Goal: Transaction & Acquisition: Purchase product/service

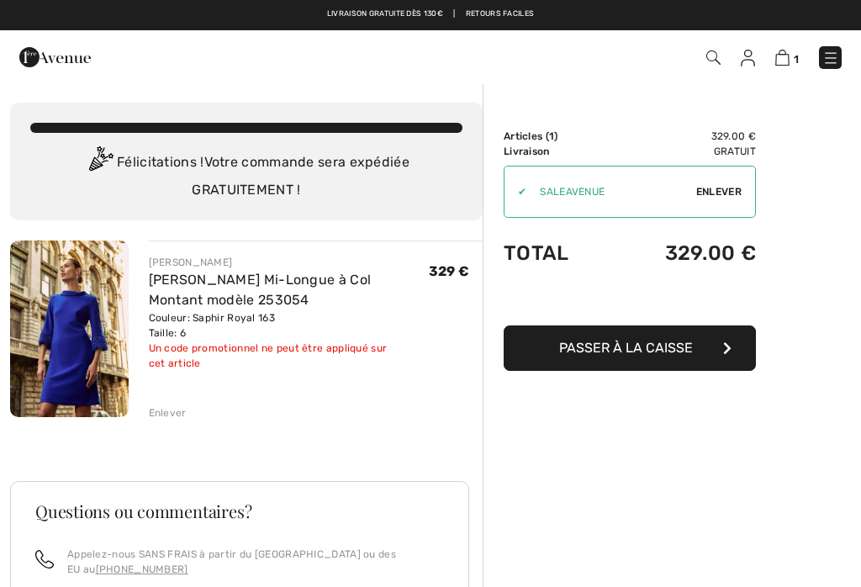
click at [215, 278] on link "[PERSON_NAME] Mi-Longue à Col Montant modèle 253054" at bounding box center [260, 290] width 223 height 36
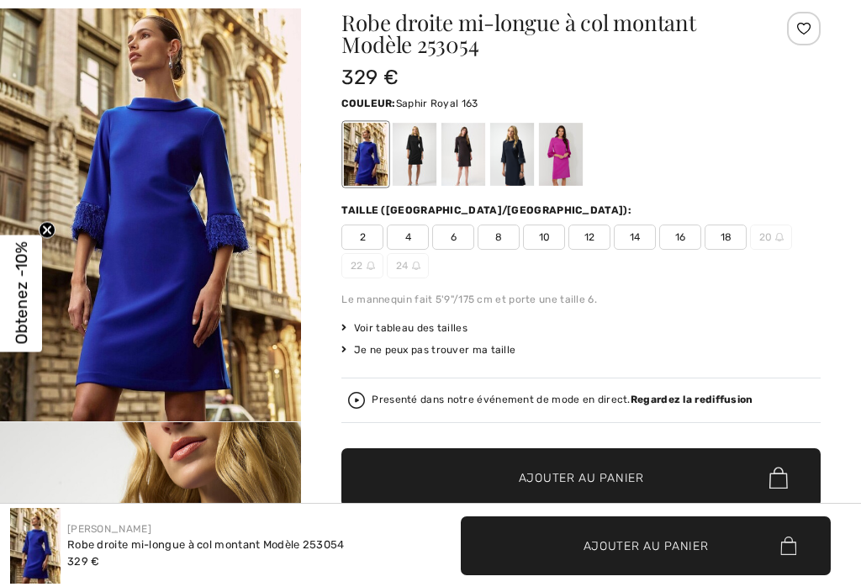
checkbox input "true"
click at [566, 151] on div at bounding box center [561, 154] width 44 height 63
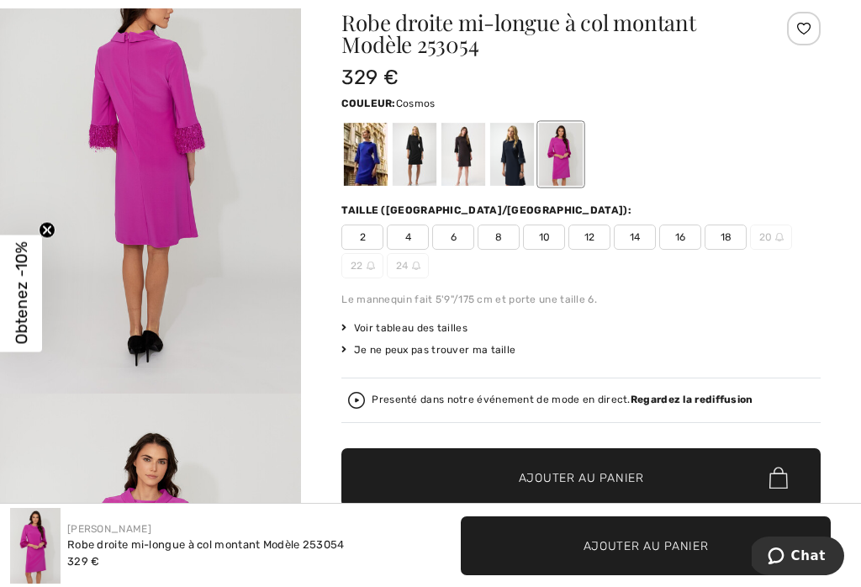
scroll to position [1385, 0]
click at [699, 519] on div "Robe droite mi-longue à col montant Modèle 253054 329 € Couleur: Cosmos Taille …" at bounding box center [581, 292] width 479 height 561
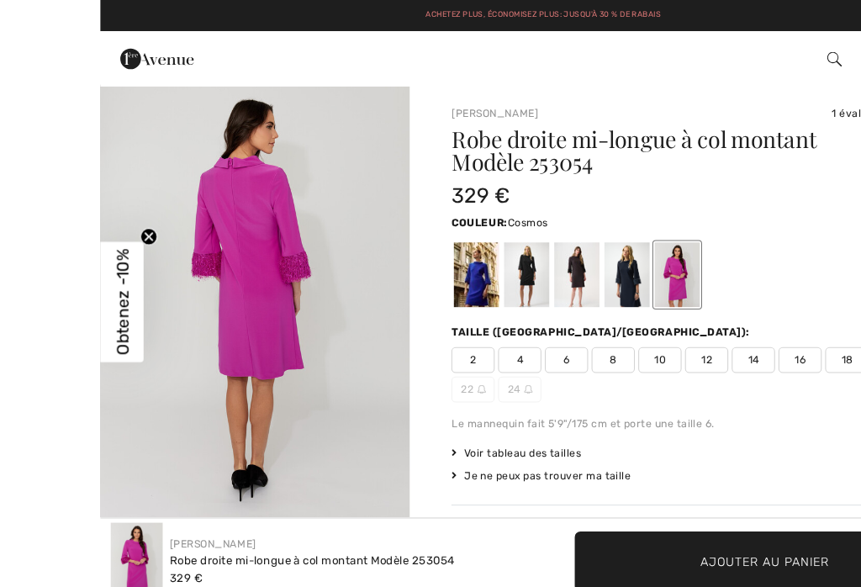
scroll to position [1, 0]
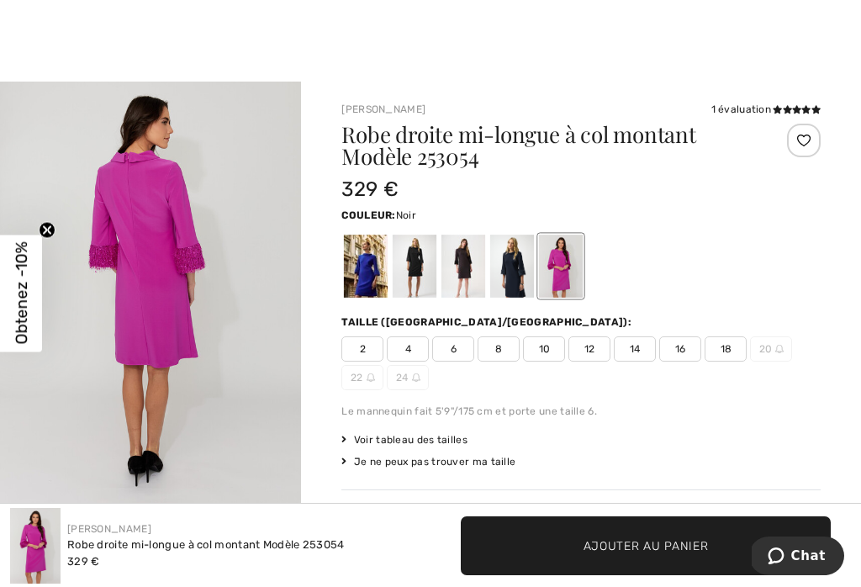
click at [422, 272] on div at bounding box center [415, 266] width 44 height 63
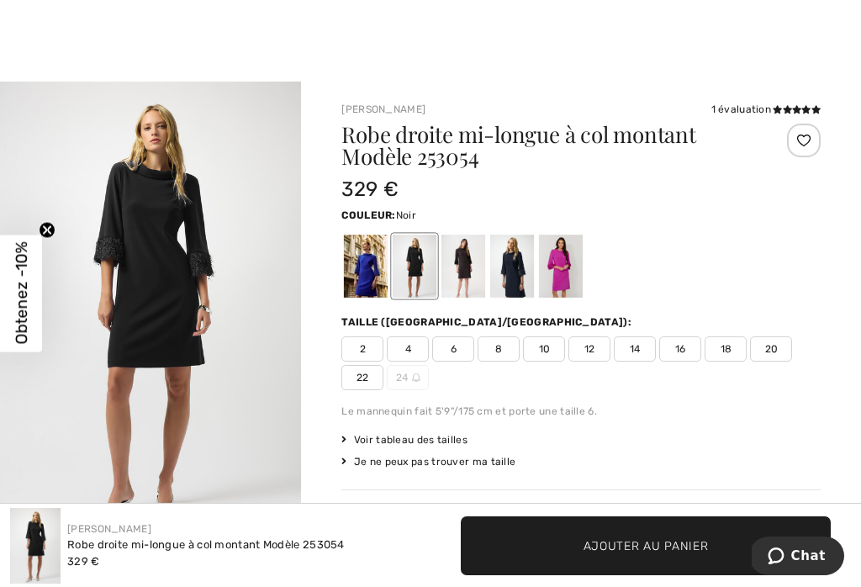
scroll to position [0, 0]
click at [475, 260] on div at bounding box center [464, 266] width 44 height 63
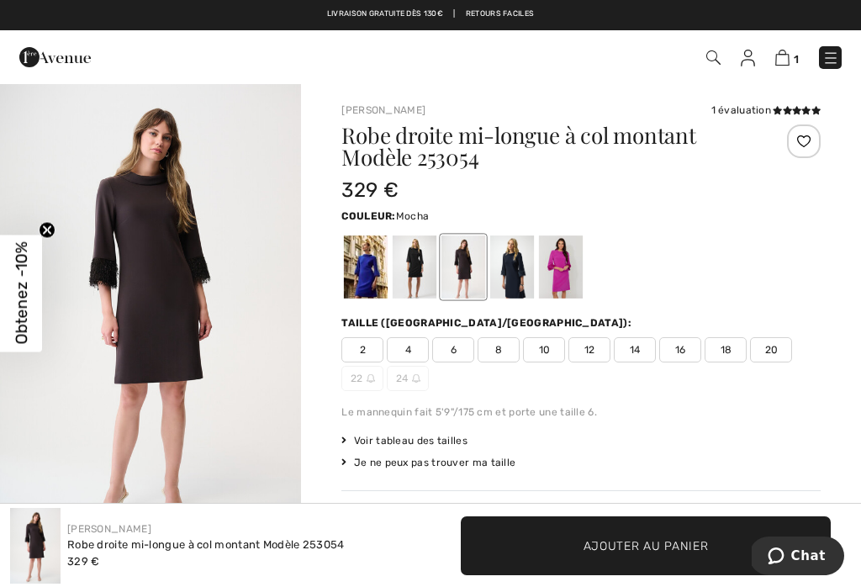
click at [522, 282] on div at bounding box center [512, 267] width 44 height 63
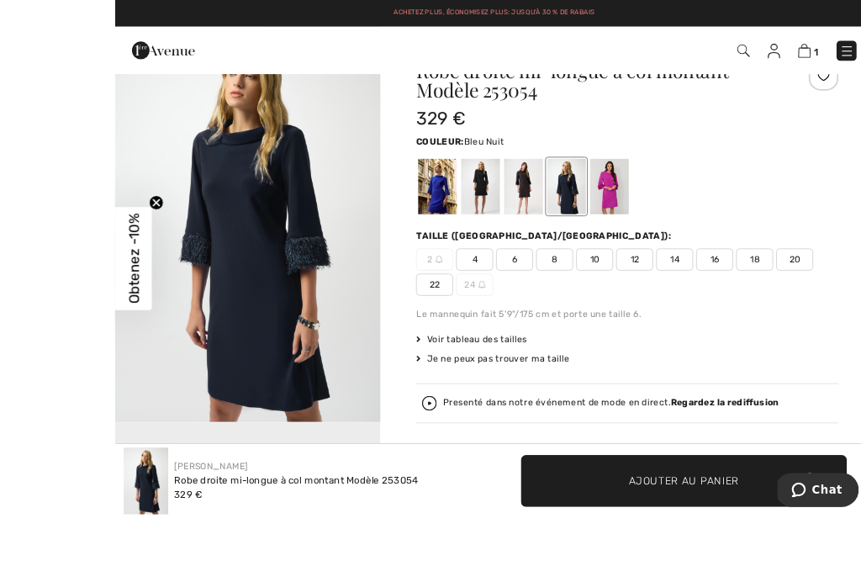
scroll to position [54, 0]
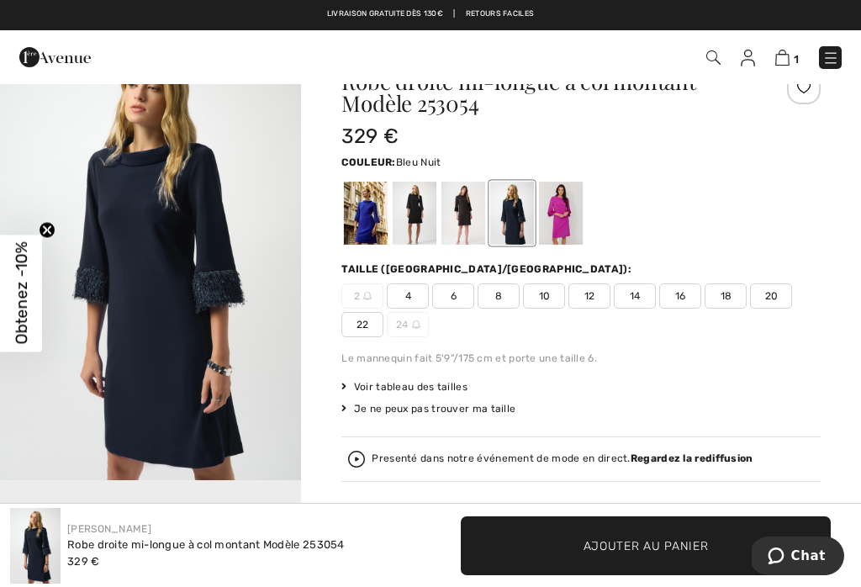
click at [368, 225] on div at bounding box center [366, 213] width 44 height 63
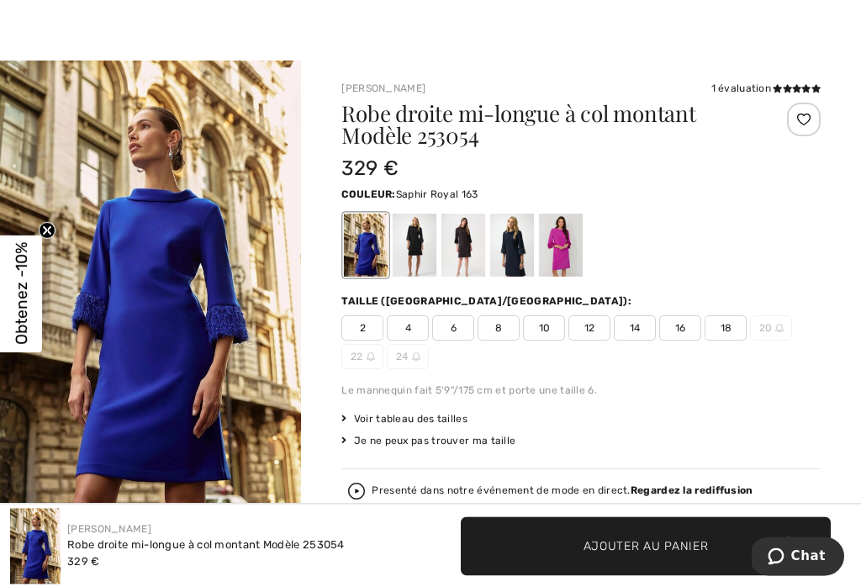
scroll to position [0, 0]
